Goal: Task Accomplishment & Management: Complete application form

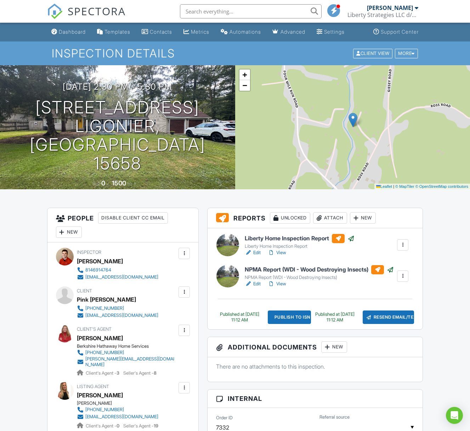
click at [280, 252] on link "View" at bounding box center [277, 252] width 18 height 7
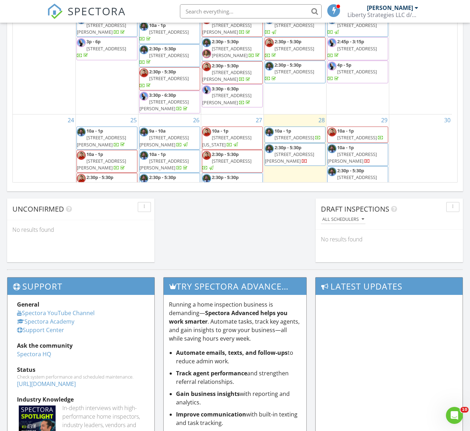
scroll to position [324, 0]
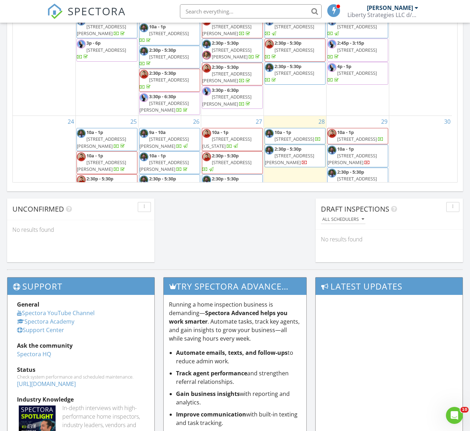
click at [237, 152] on span "2:30p - 5:30p" at bounding box center [225, 155] width 27 height 6
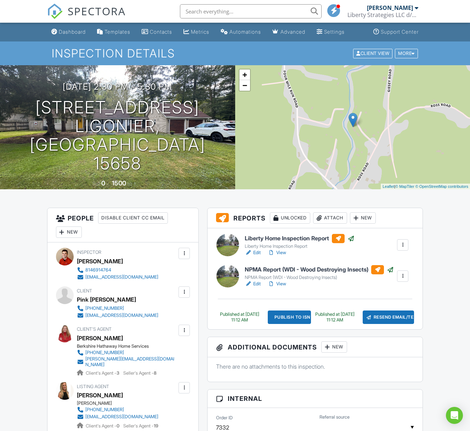
click at [289, 321] on div "Publish to ISN" at bounding box center [290, 316] width 44 height 13
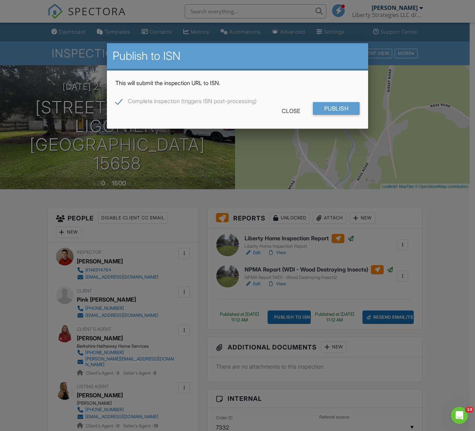
click at [336, 100] on div "Complete inspection (triggers ISN post-processing)" at bounding box center [237, 97] width 244 height 10
click at [335, 103] on input "Publish" at bounding box center [336, 108] width 47 height 13
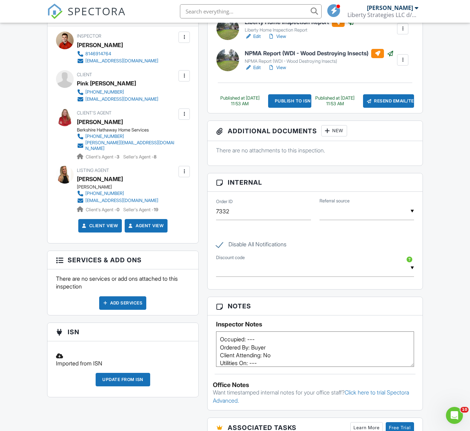
scroll to position [413, 0]
